Goal: Navigation & Orientation: Find specific page/section

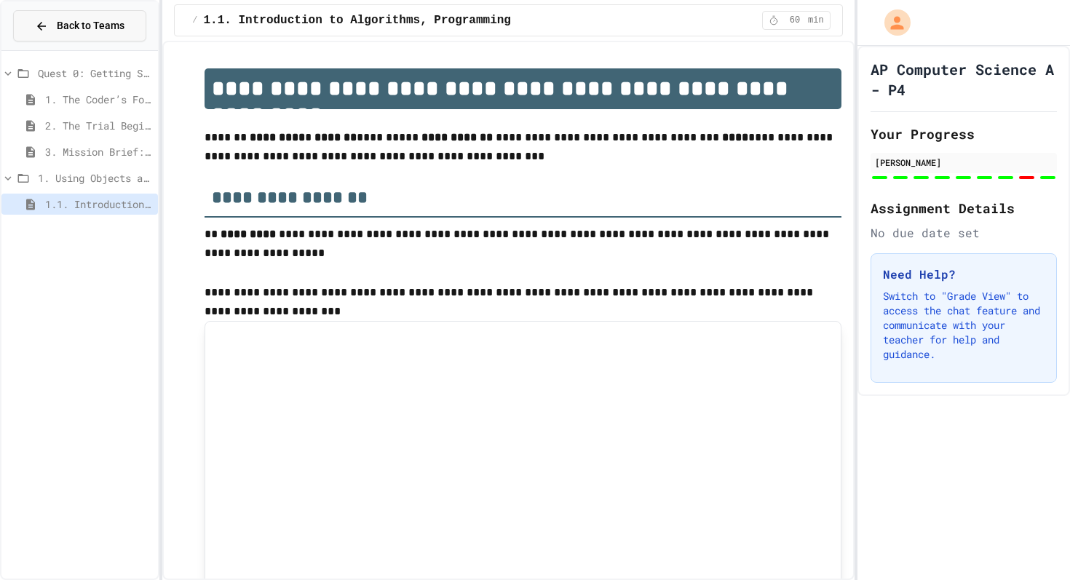
click at [73, 25] on span "Back to Teams" at bounding box center [91, 25] width 68 height 15
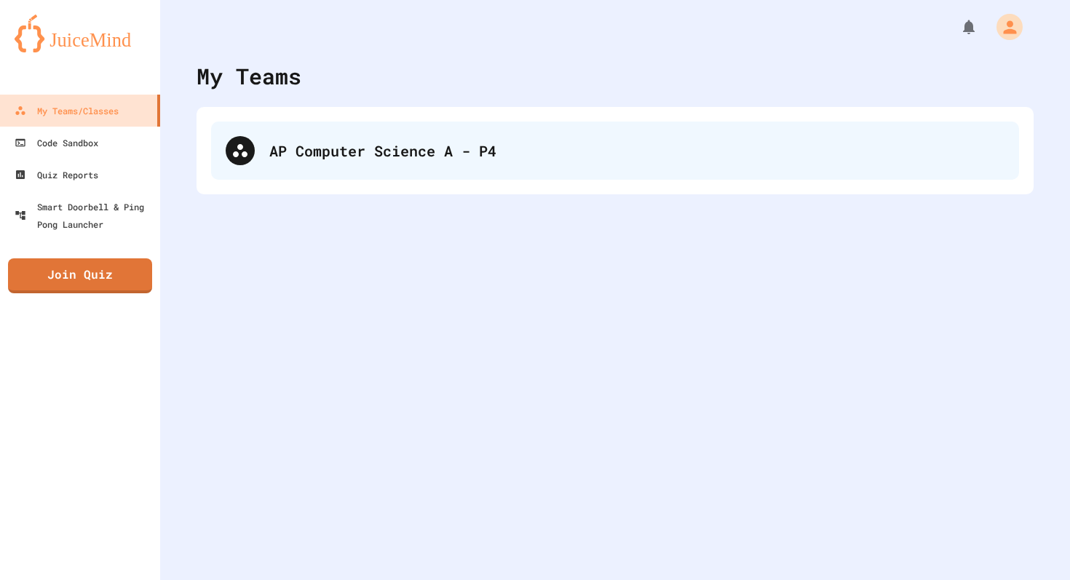
click at [390, 154] on div "AP Computer Science A - P4" at bounding box center [636, 151] width 735 height 22
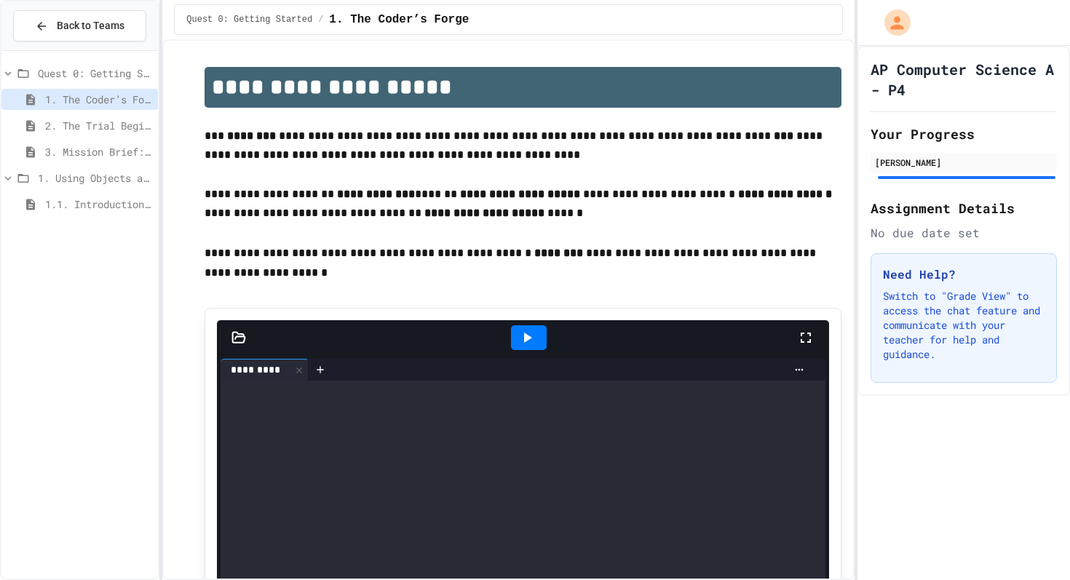
click at [7, 74] on icon at bounding box center [8, 73] width 7 height 4
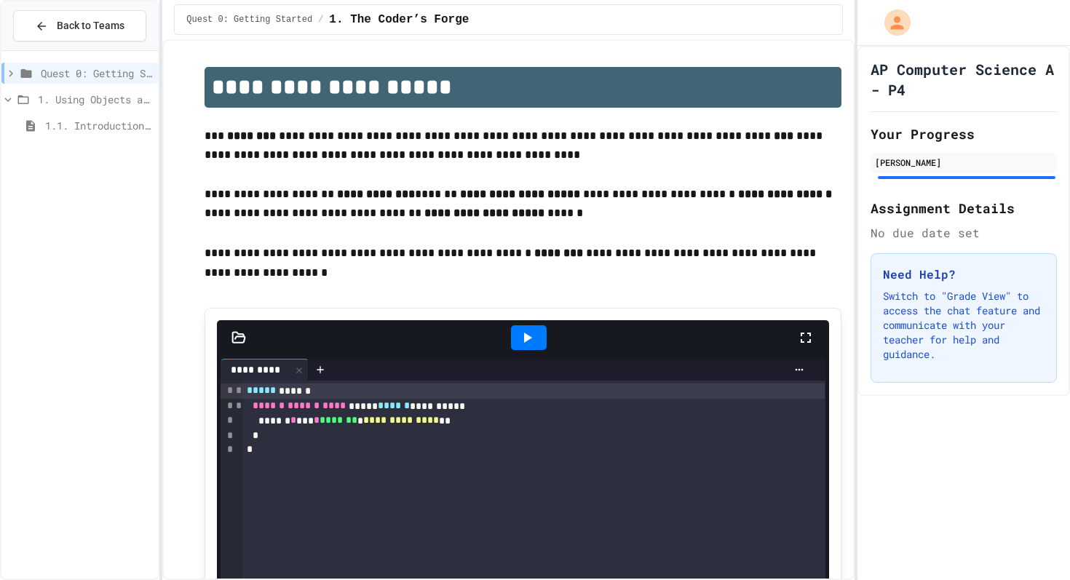
click at [209, 20] on span "Quest 0: Getting Started" at bounding box center [249, 20] width 126 height 12
click at [291, 20] on span "Quest 0: Getting Started" at bounding box center [249, 20] width 126 height 12
click at [368, 29] on div "Quest 0: Getting Started / 1. The Coder’s Forge" at bounding box center [508, 19] width 668 height 31
click at [60, 103] on span "1. Using Objects and Methods" at bounding box center [95, 99] width 114 height 15
click at [284, 23] on span "Quest 0: Getting Started" at bounding box center [249, 20] width 126 height 12
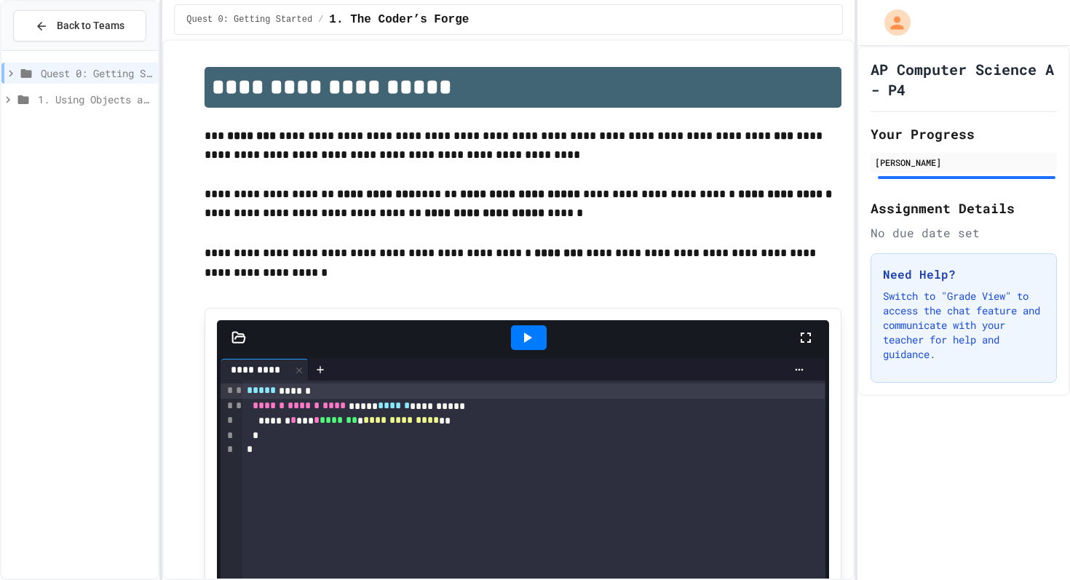
click at [383, 23] on span "1. The Coder’s Forge" at bounding box center [399, 19] width 140 height 17
click at [900, 29] on icon "My Account" at bounding box center [899, 23] width 16 height 16
click at [242, 9] on div at bounding box center [535, 290] width 1070 height 580
click at [424, 12] on span "1. The Coder’s Forge" at bounding box center [399, 19] width 140 height 17
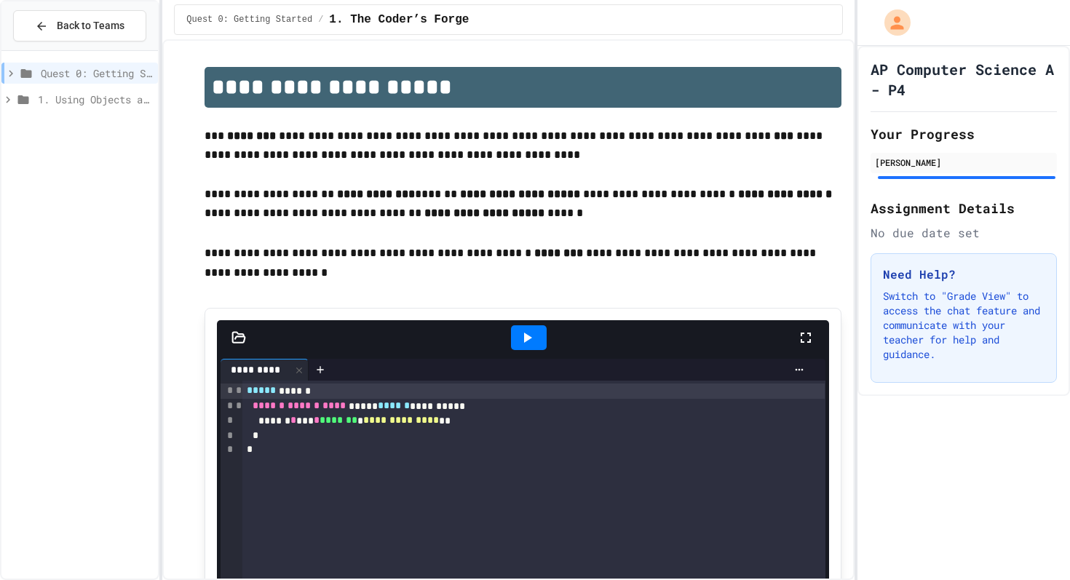
click at [268, 17] on span "Quest 0: Getting Started" at bounding box center [249, 20] width 126 height 12
click at [195, 20] on span "Quest 0: Getting Started" at bounding box center [249, 20] width 126 height 12
click at [10, 97] on icon at bounding box center [7, 99] width 13 height 13
click at [23, 97] on icon at bounding box center [23, 99] width 11 height 9
click at [28, 71] on icon at bounding box center [26, 73] width 11 height 9
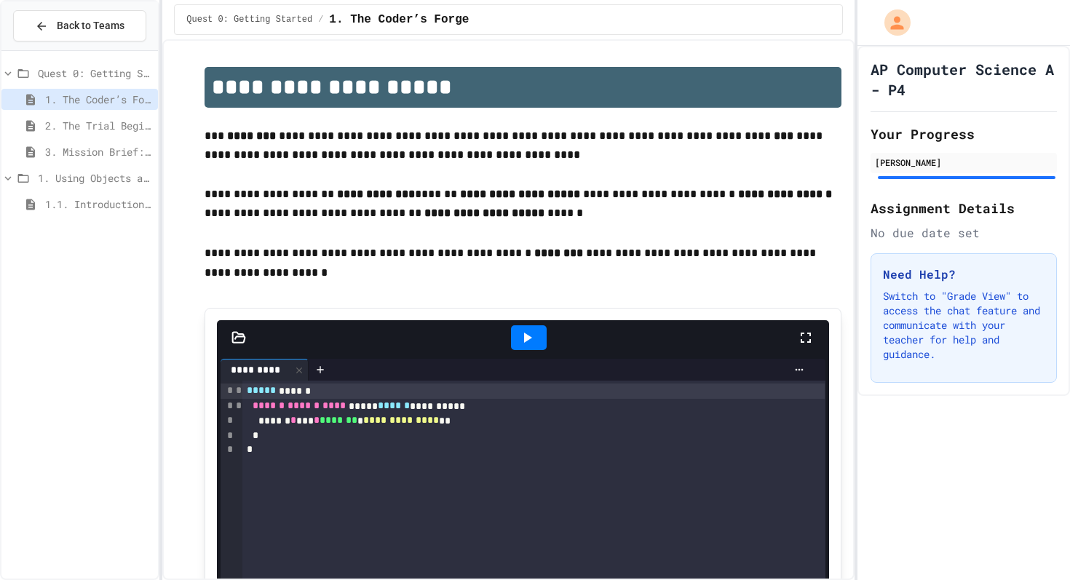
click at [28, 71] on icon at bounding box center [23, 73] width 11 height 9
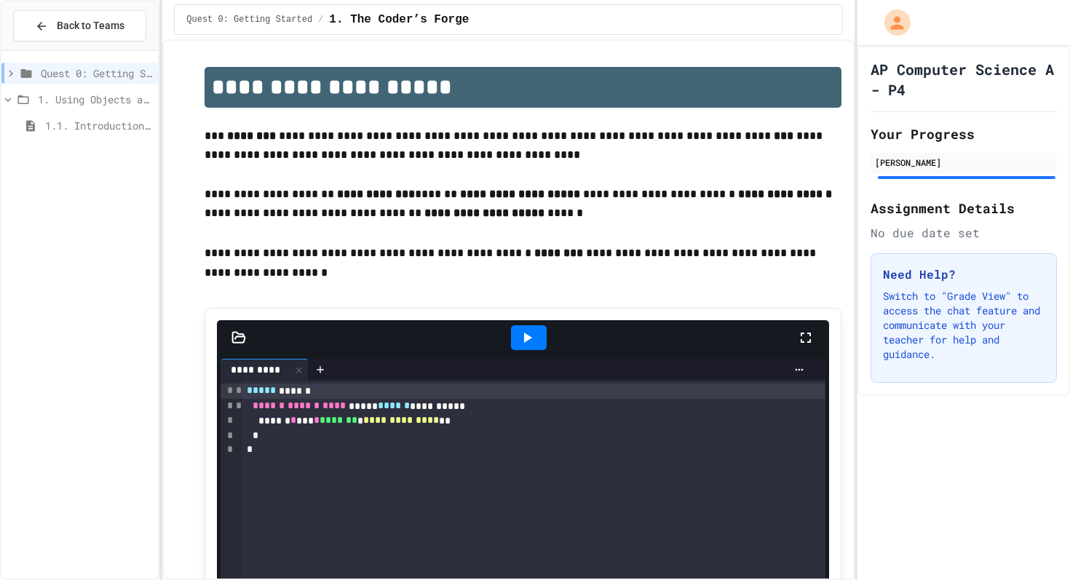
click at [28, 71] on icon at bounding box center [26, 73] width 11 height 9
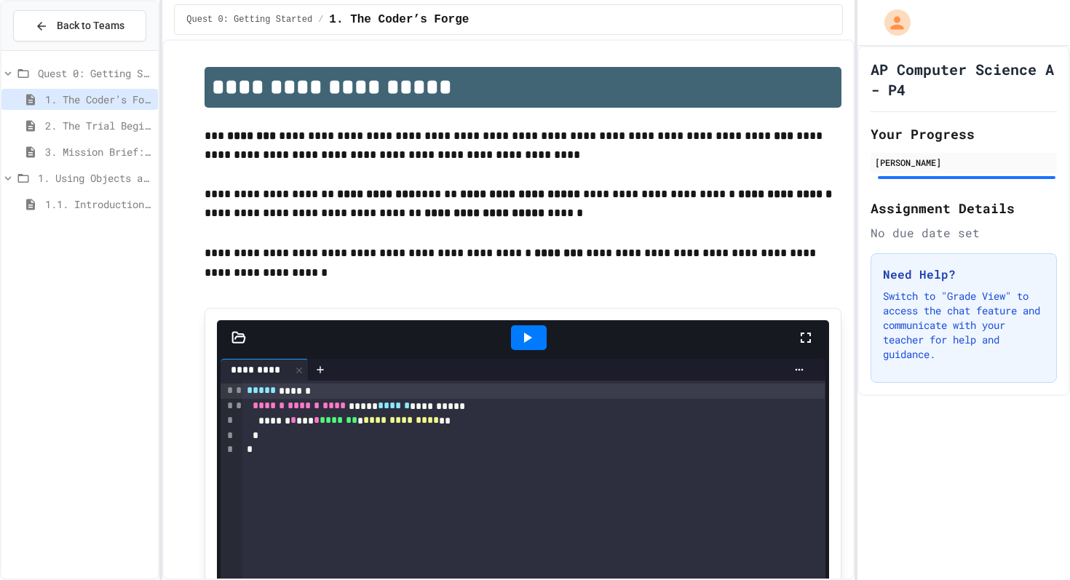
click at [84, 30] on span "Back to Teams" at bounding box center [91, 25] width 68 height 15
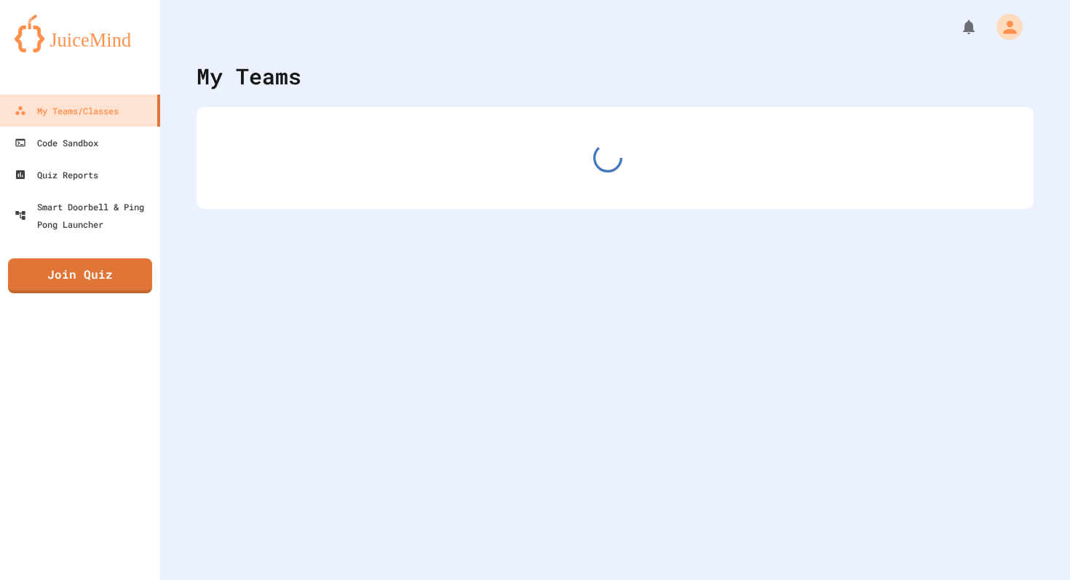
click at [84, 30] on img at bounding box center [80, 34] width 131 height 38
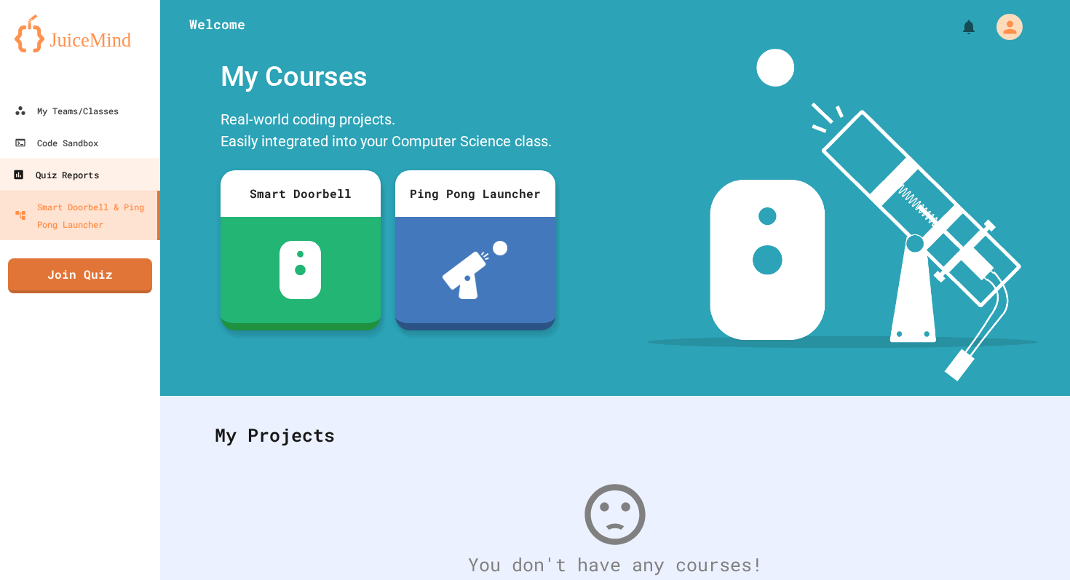
click at [90, 167] on div "Quiz Reports" at bounding box center [55, 175] width 86 height 18
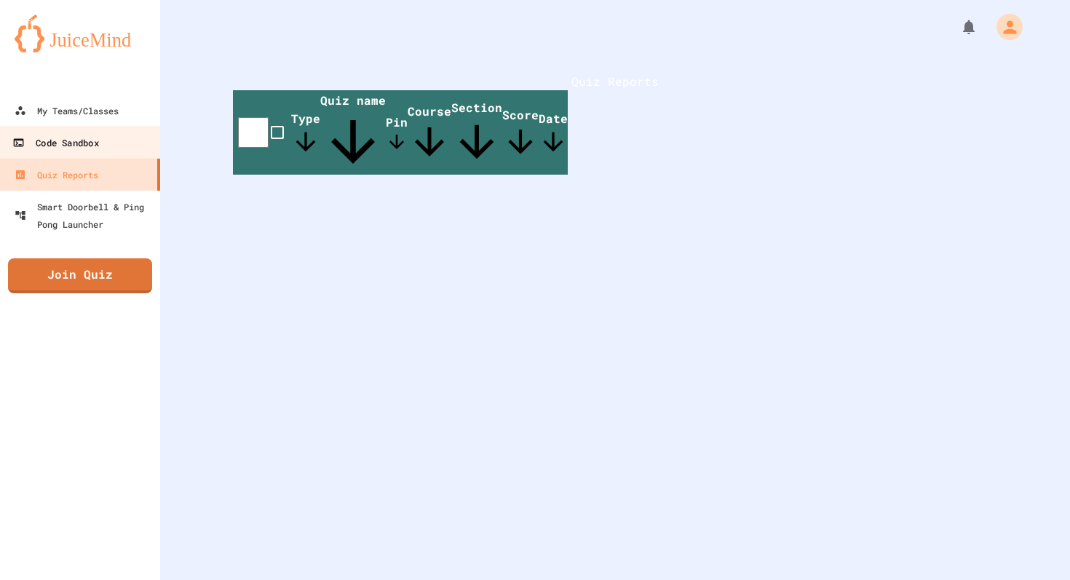
click at [94, 136] on div "Code Sandbox" at bounding box center [55, 143] width 86 height 18
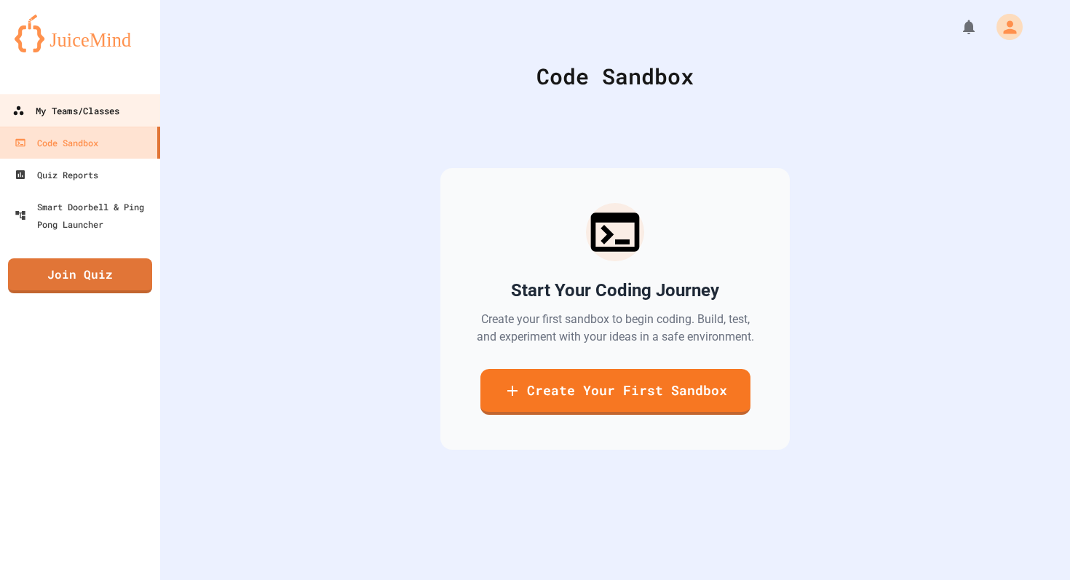
click at [92, 103] on div "My Teams/Classes" at bounding box center [65, 111] width 107 height 18
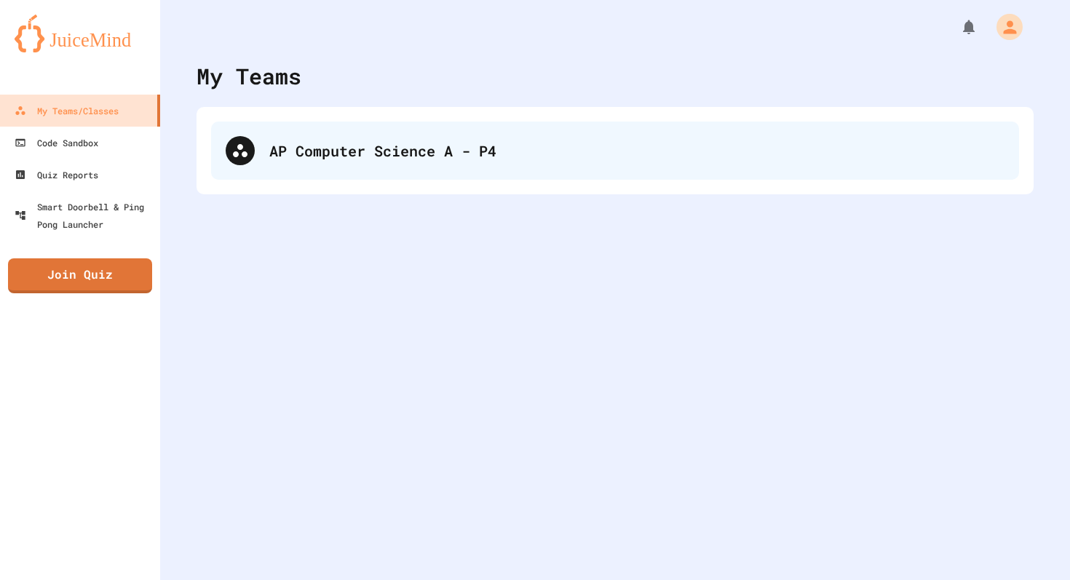
click at [932, 162] on div "AP Computer Science A - P4" at bounding box center [615, 151] width 808 height 58
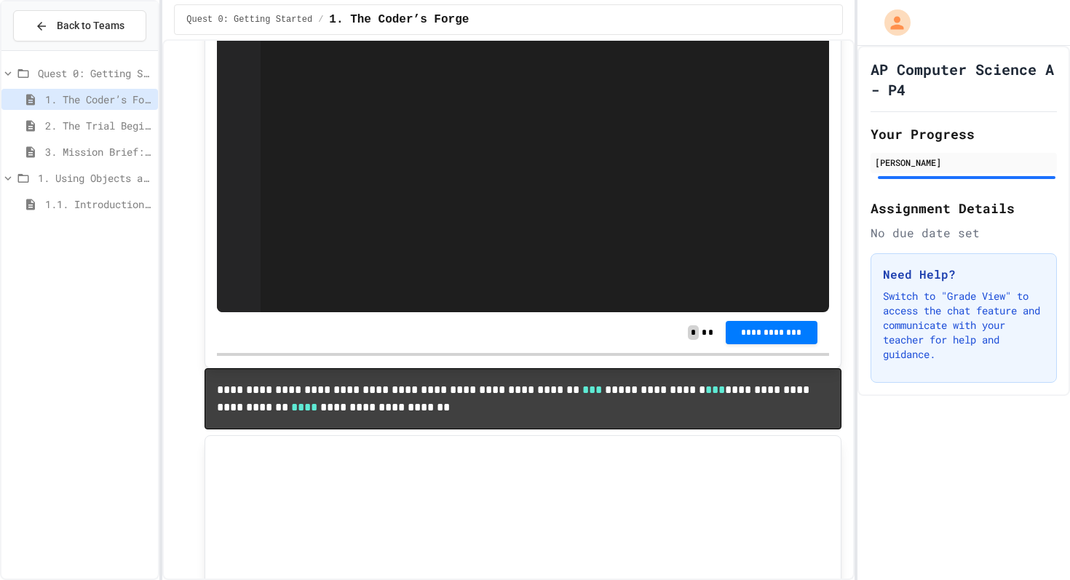
scroll to position [1153, 0]
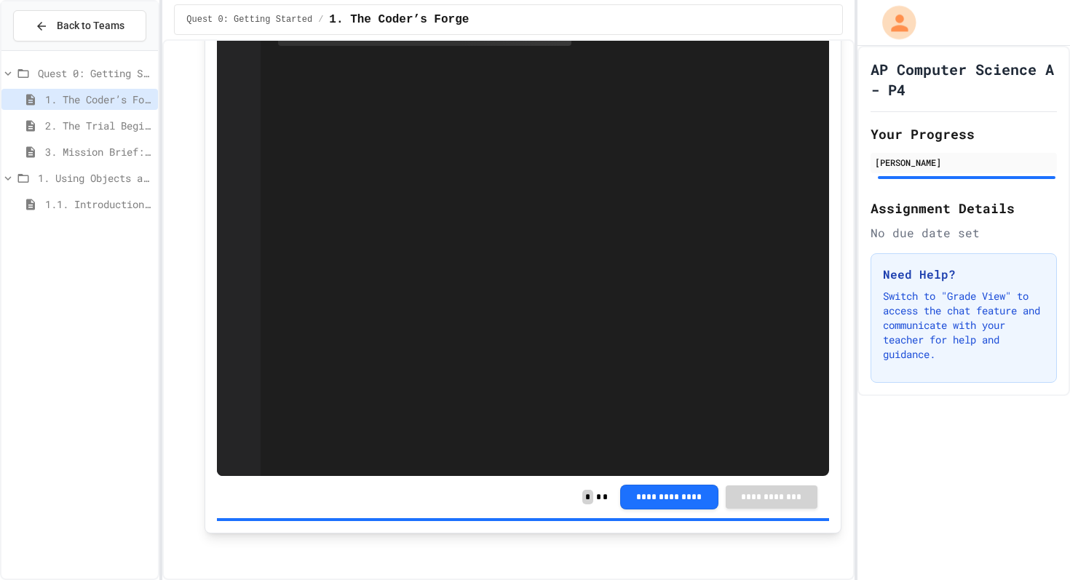
click at [876, 31] on div "My Account" at bounding box center [892, 22] width 58 height 43
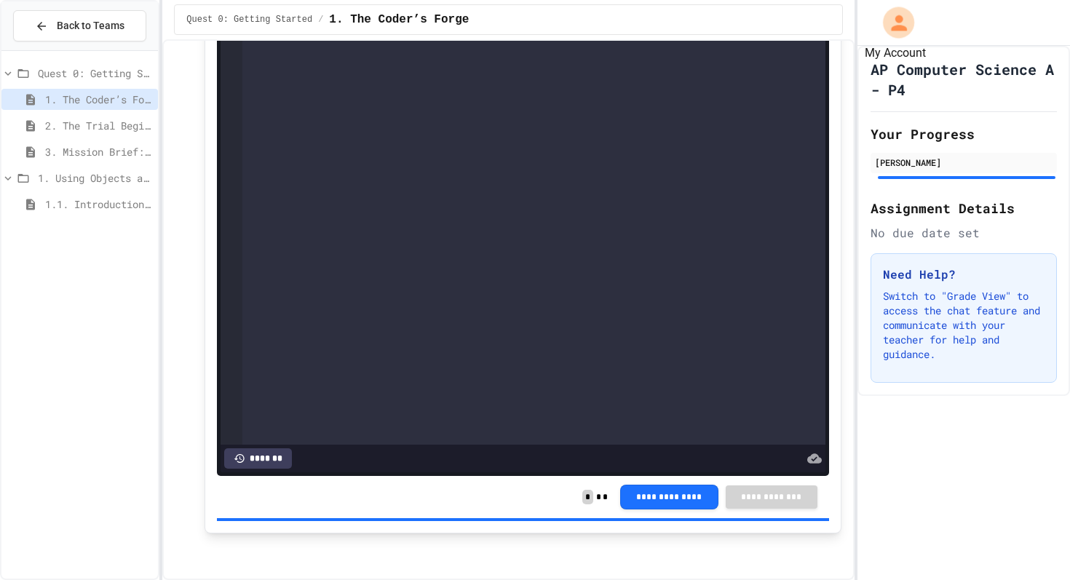
click at [894, 28] on icon "My Account" at bounding box center [899, 23] width 16 height 16
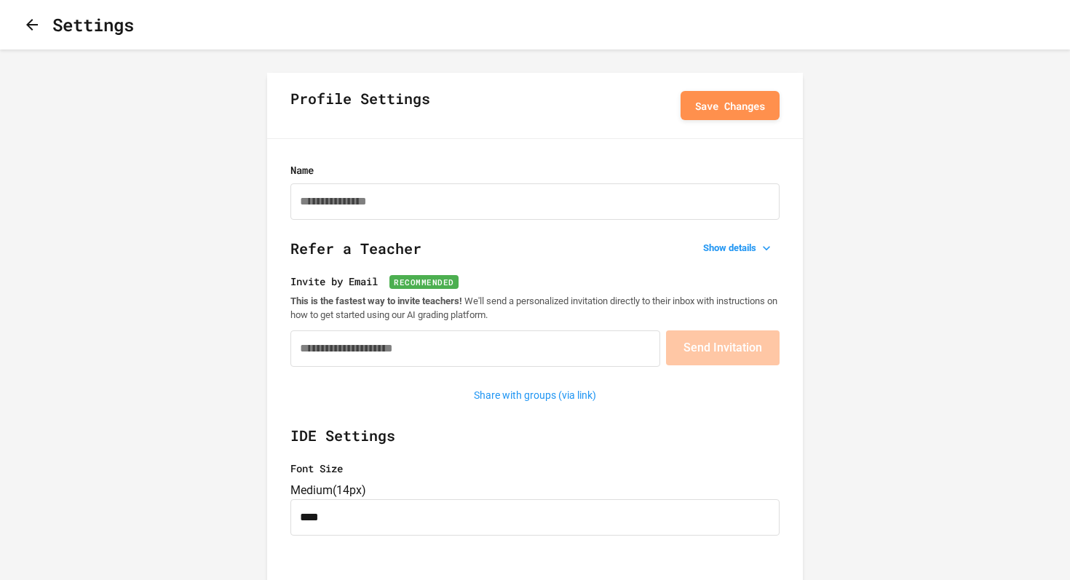
type input "**********"
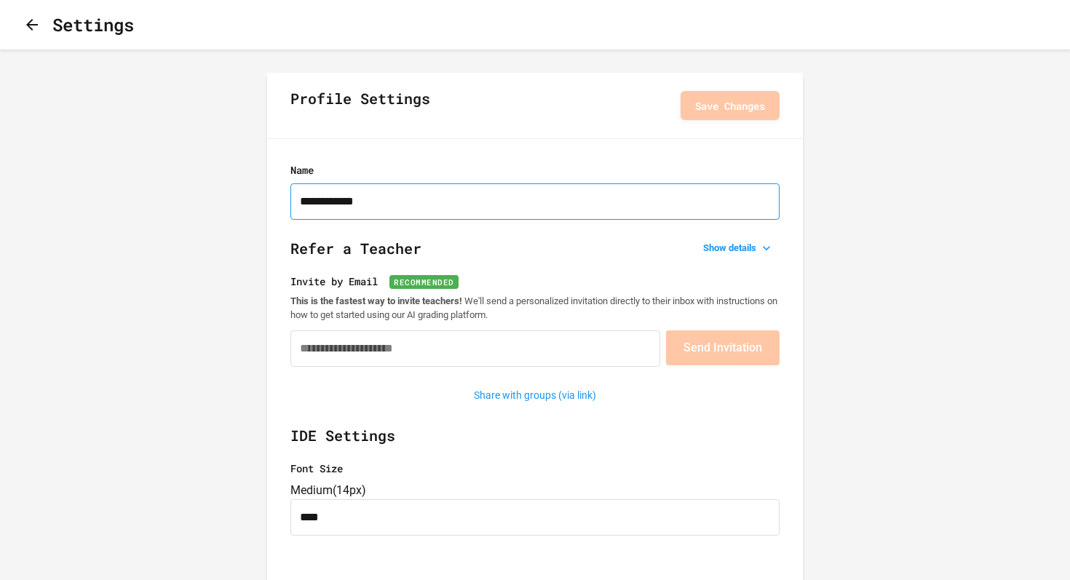
click at [350, 195] on input "**********" at bounding box center [535, 202] width 489 height 36
click at [580, 219] on input "**********" at bounding box center [535, 202] width 489 height 36
click at [39, 23] on icon "button" at bounding box center [31, 24] width 17 height 17
